Goal: Task Accomplishment & Management: Use online tool/utility

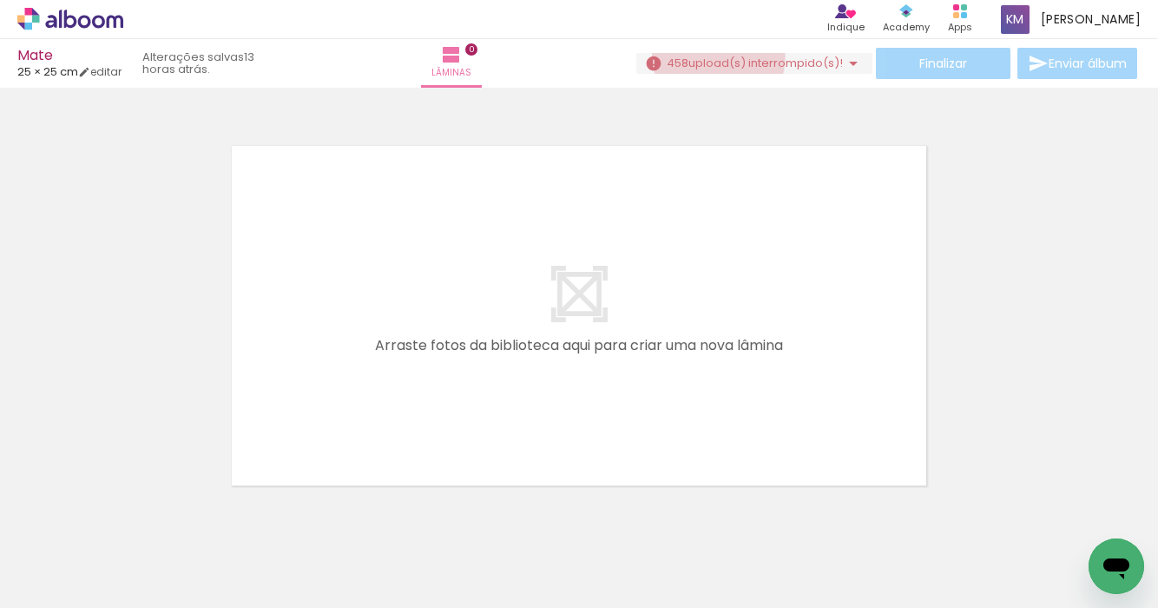
click at [712, 56] on span "upload(s) interrompido(s)!" at bounding box center [766, 63] width 155 height 16
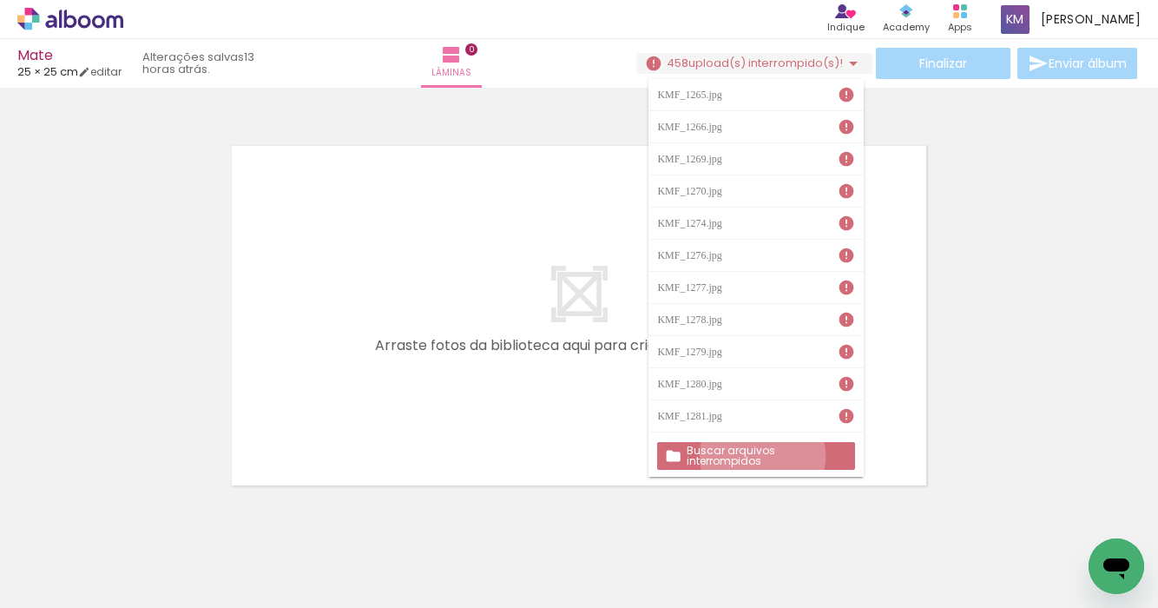
click at [0, 0] on slot "Buscar arquivos interrompidos" at bounding box center [0, 0] width 0 height 0
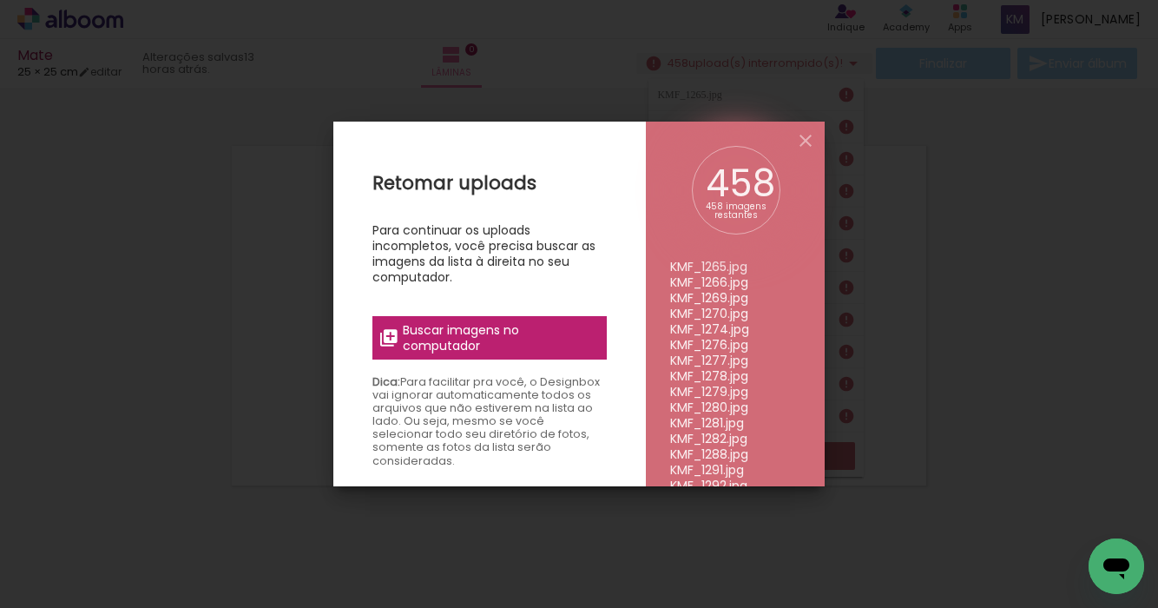
click at [537, 342] on span "Buscar imagens no computador" at bounding box center [500, 337] width 194 height 31
click at [0, 0] on input "file" at bounding box center [0, 0] width 0 height 0
click at [496, 334] on span "Buscar imagens no computador" at bounding box center [500, 337] width 194 height 31
click at [0, 0] on input "file" at bounding box center [0, 0] width 0 height 0
click at [808, 142] on iron-icon at bounding box center [805, 140] width 21 height 21
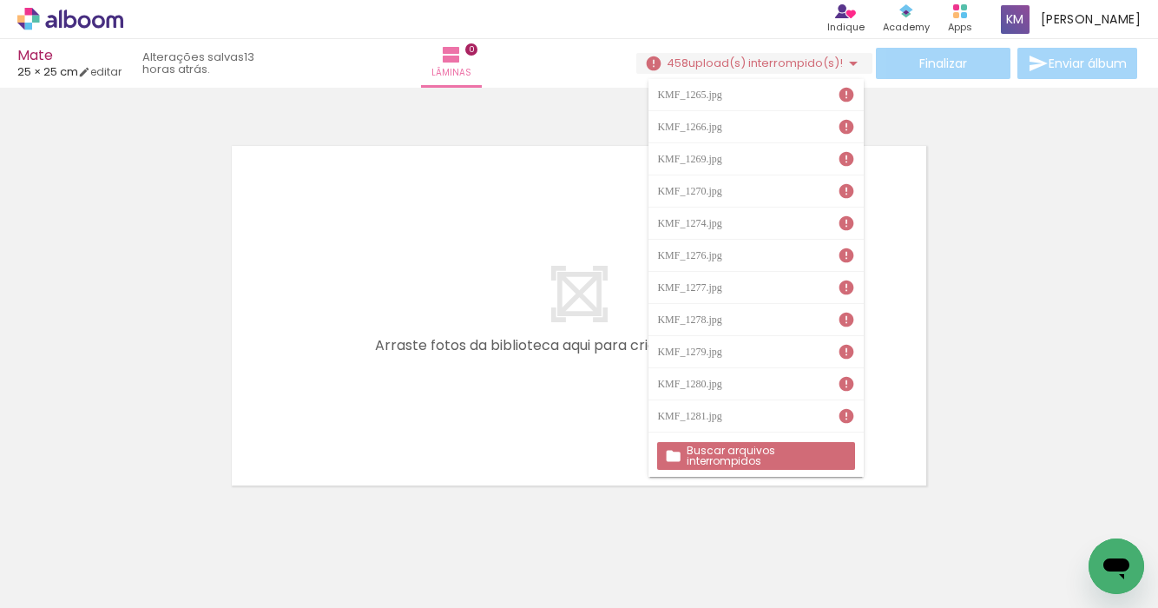
click at [523, 227] on quentale-layouter at bounding box center [579, 315] width 710 height 355
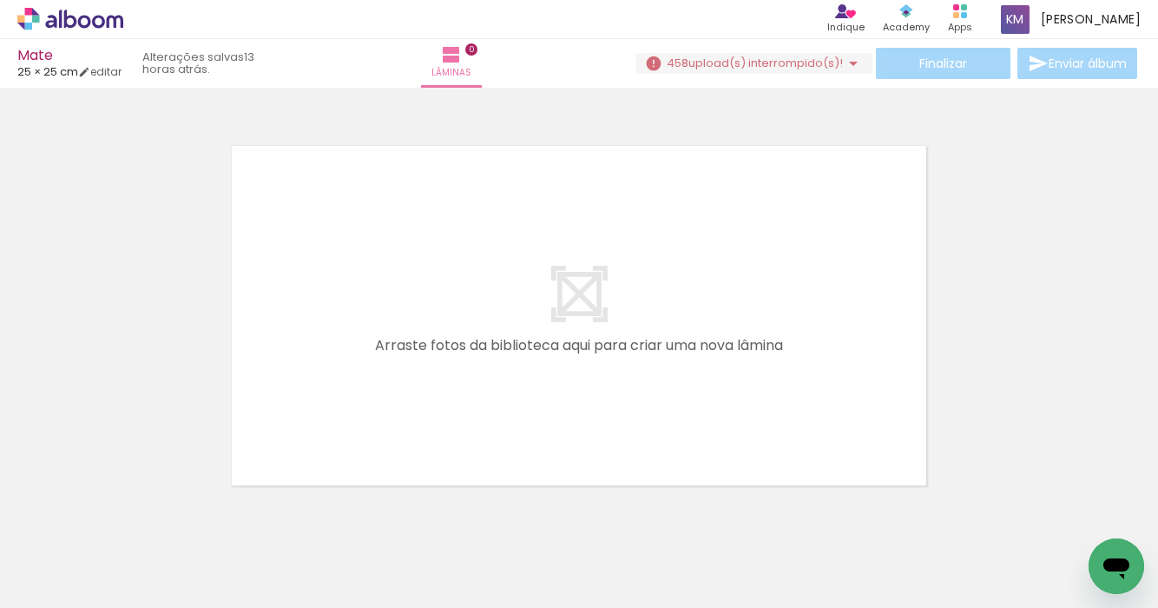
click at [86, 31] on div "› Editor de álbum Indique Indique e ganhe Conteúdo que inspira Academy Produtos…" at bounding box center [579, 19] width 1158 height 39
click at [96, 20] on icon at bounding box center [70, 19] width 106 height 23
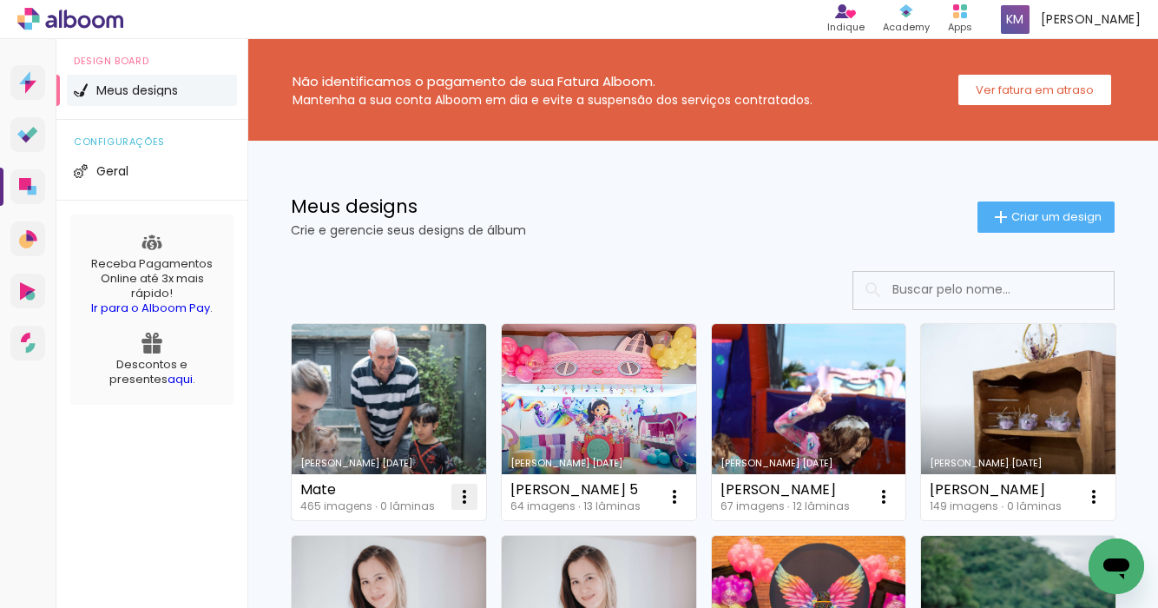
click at [461, 504] on iron-icon at bounding box center [464, 496] width 21 height 21
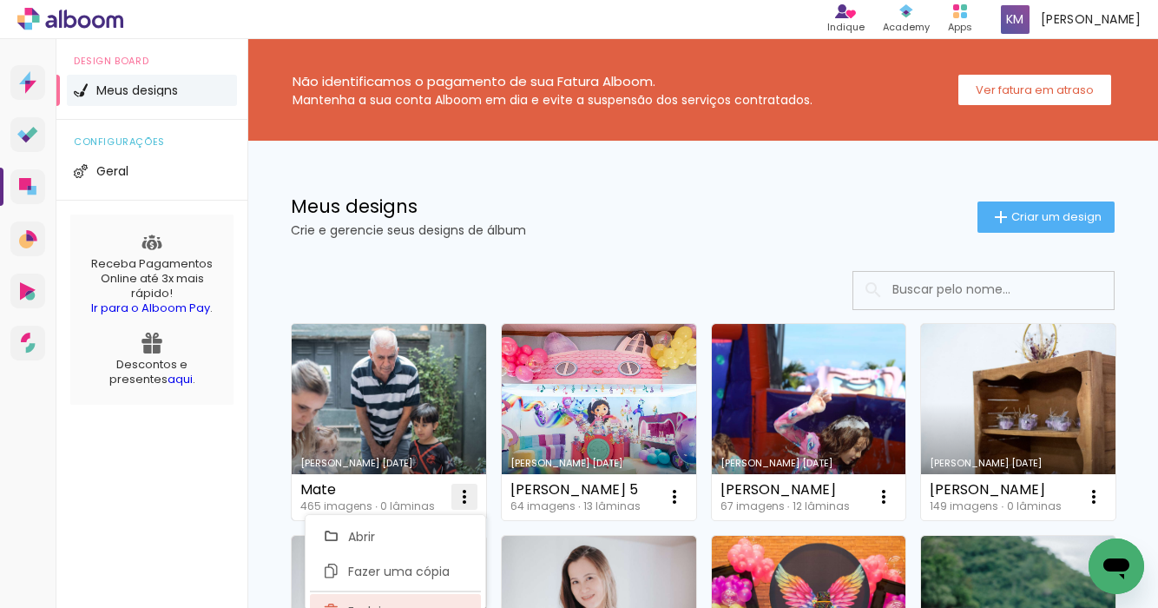
click at [418, 601] on paper-item "Excluir" at bounding box center [395, 611] width 171 height 35
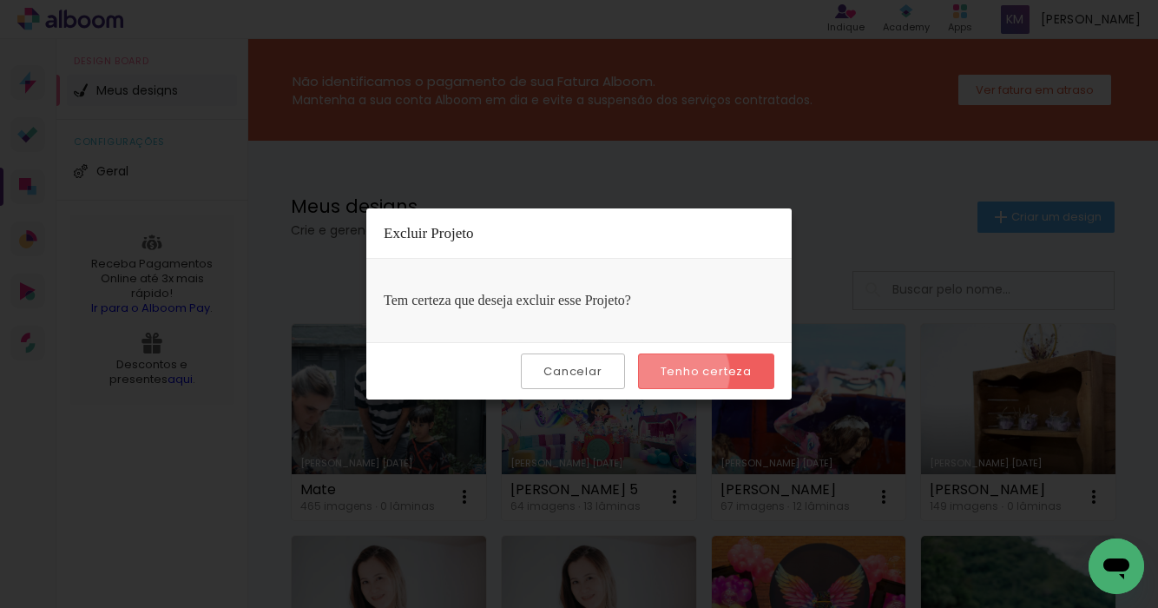
click at [0, 0] on slot "Tenho certeza" at bounding box center [0, 0] width 0 height 0
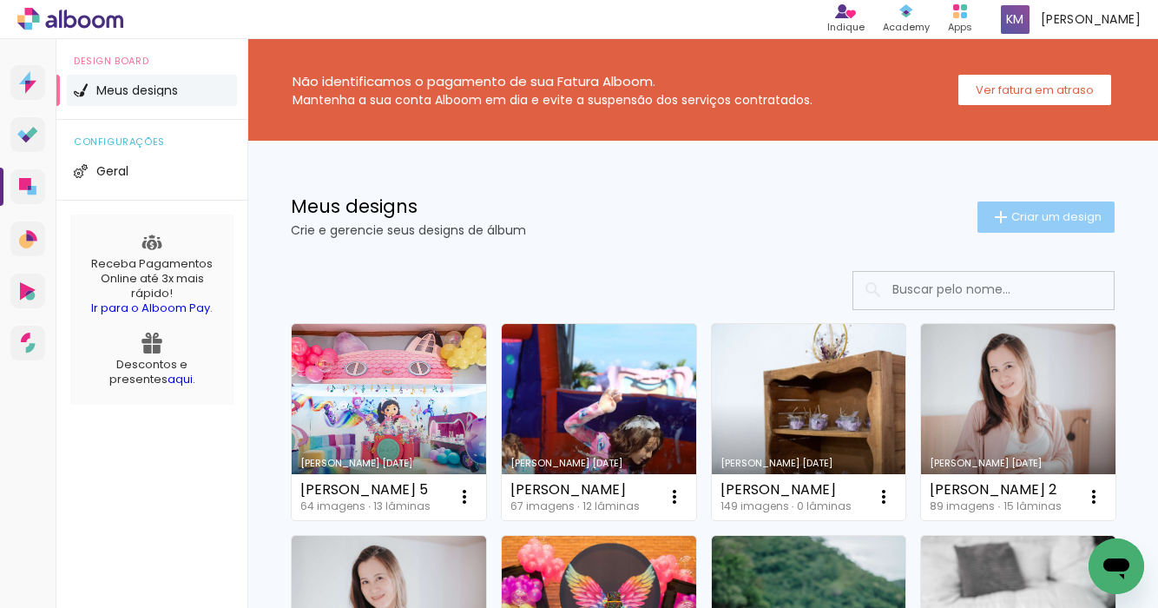
click at [1023, 213] on span "Criar um design" at bounding box center [1057, 216] width 90 height 11
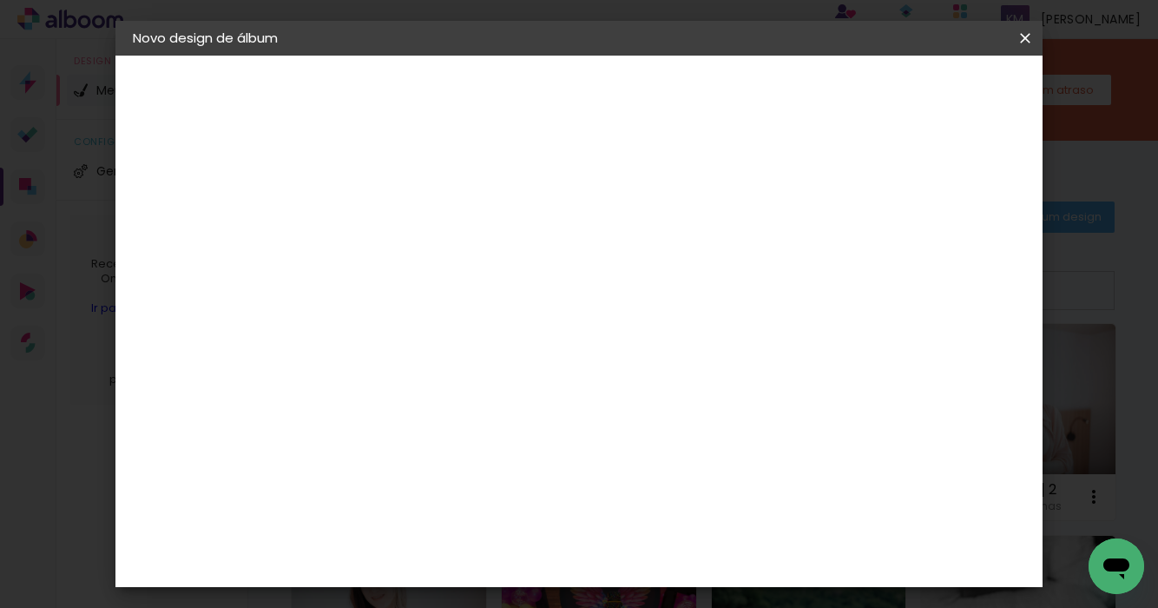
click at [417, 241] on input at bounding box center [417, 233] width 0 height 27
type input "mate 4"
type paper-input "mate 4"
click at [0, 0] on slot "Avançar" at bounding box center [0, 0] width 0 height 0
click at [0, 0] on slot "Tamanho Livre" at bounding box center [0, 0] width 0 height 0
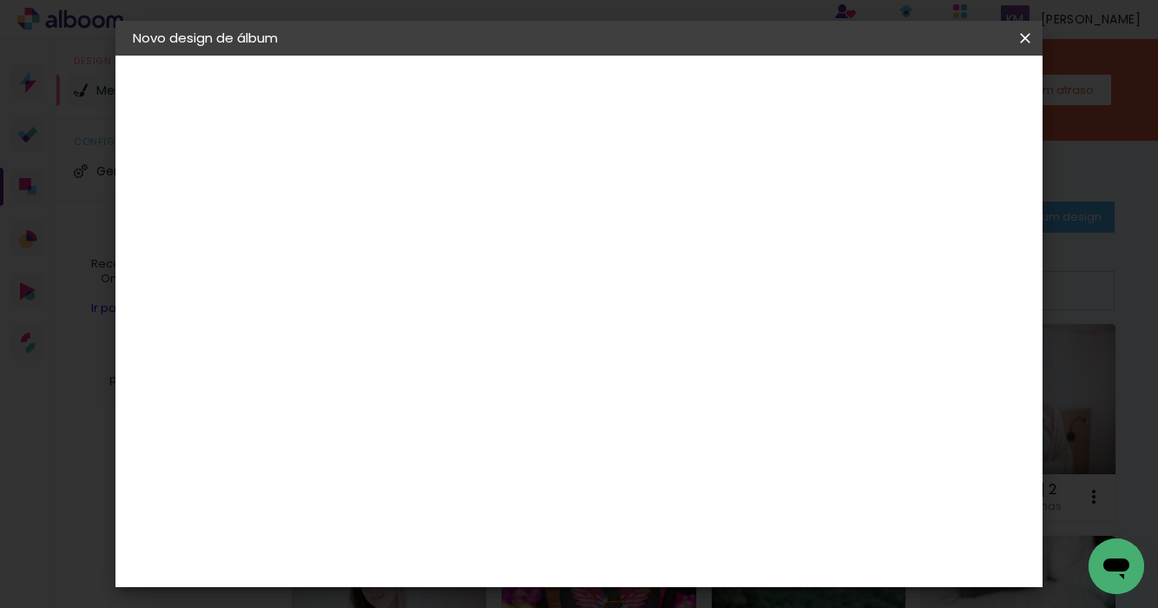
click at [0, 0] on slot "Avançar" at bounding box center [0, 0] width 0 height 0
drag, startPoint x: 382, startPoint y: 444, endPoint x: 358, endPoint y: 444, distance: 24.3
click at [358, 444] on input "30" at bounding box center [362, 445] width 45 height 26
type input "25,4"
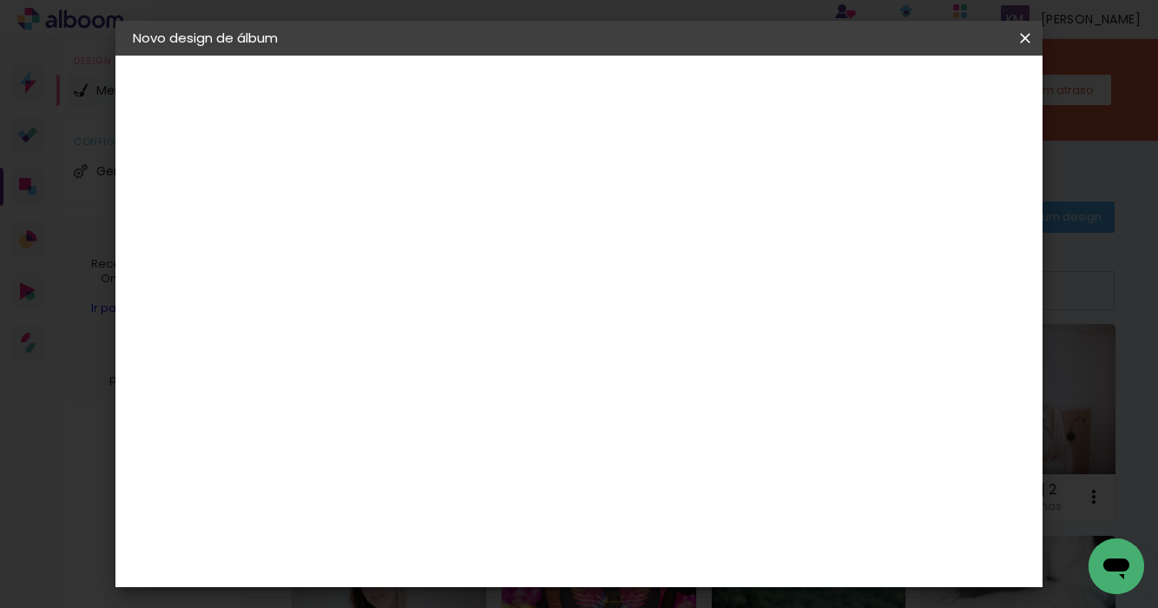
type paper-input "25,4"
drag, startPoint x: 701, startPoint y: 429, endPoint x: 677, endPoint y: 429, distance: 23.4
click at [677, 429] on input "60" at bounding box center [680, 429] width 45 height 26
type input "50,8"
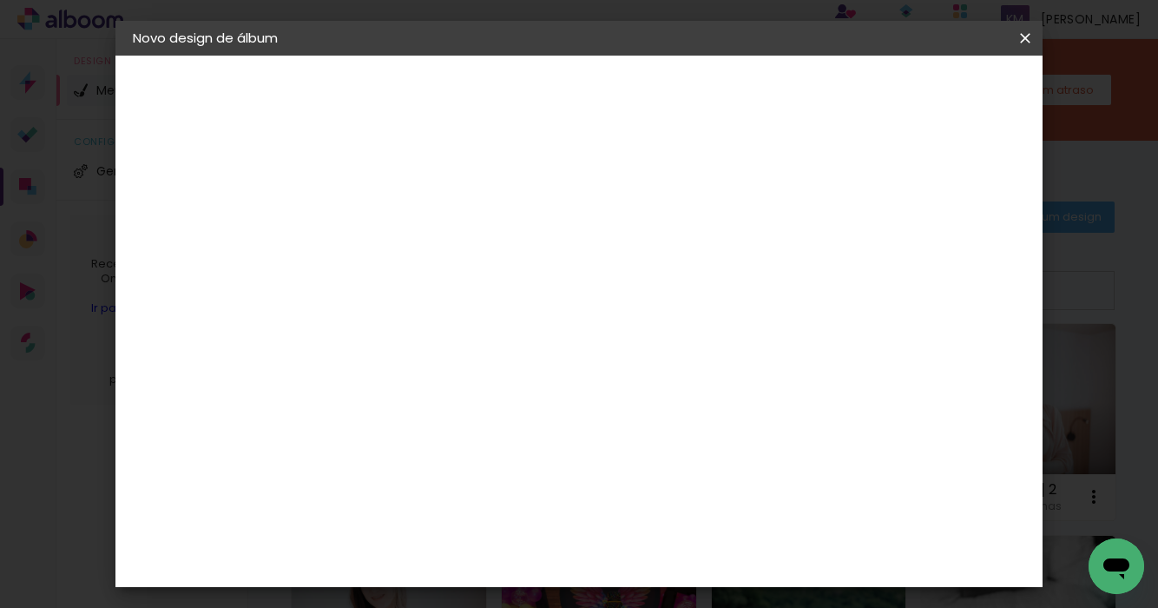
type paper-input "50,8"
click at [929, 95] on span "Iniciar design" at bounding box center [889, 92] width 79 height 12
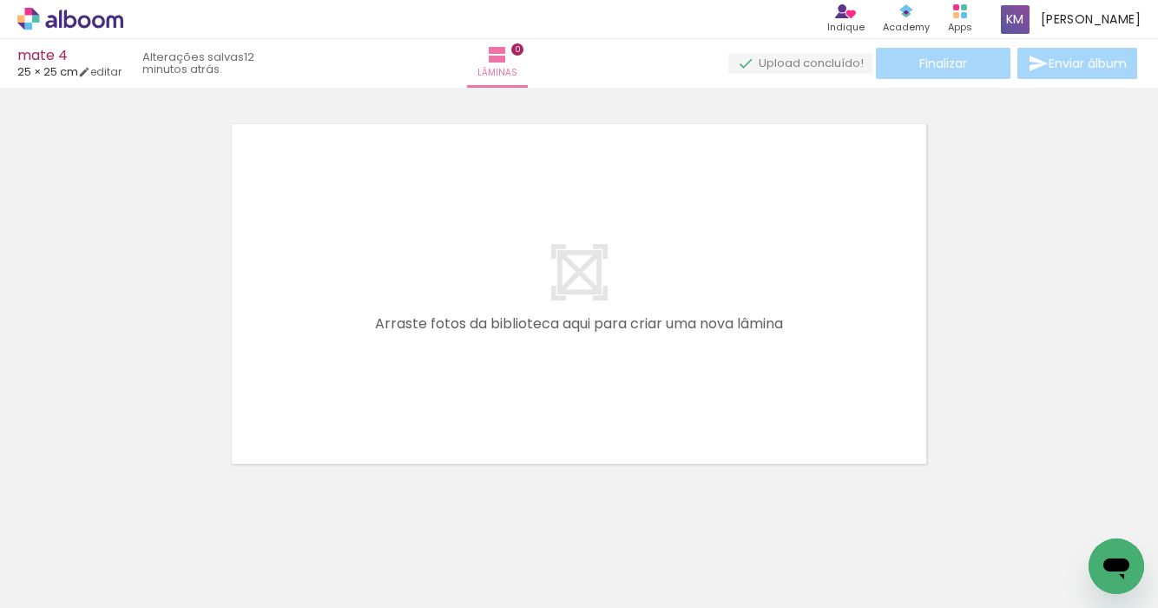
click at [106, 23] on icon at bounding box center [70, 19] width 106 height 23
